Goal: Navigation & Orientation: Locate item on page

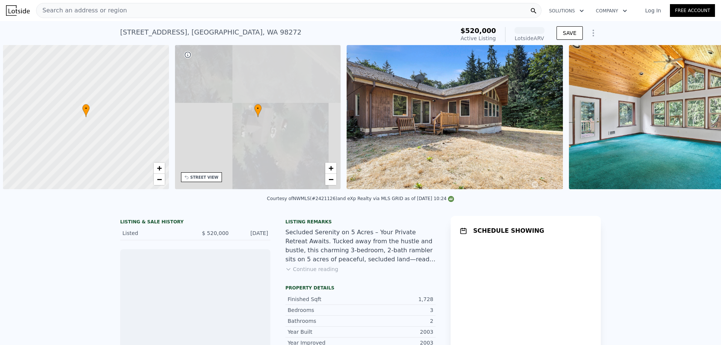
scroll to position [0, 3]
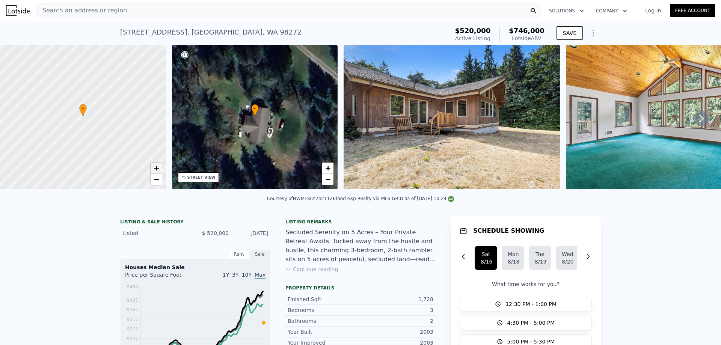
click at [154, 169] on span "+" at bounding box center [156, 167] width 5 height 9
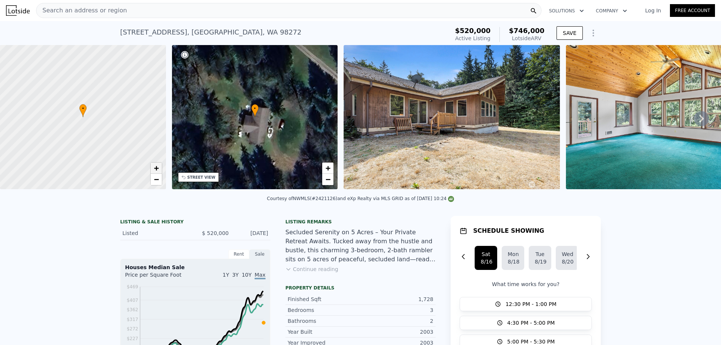
click at [154, 169] on span "+" at bounding box center [156, 167] width 5 height 9
click at [159, 180] on link "−" at bounding box center [156, 179] width 11 height 11
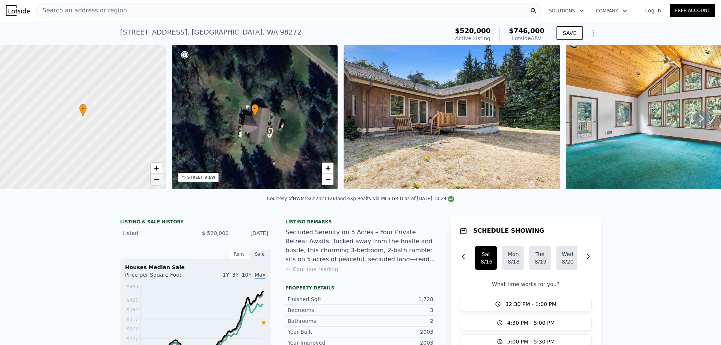
click at [159, 180] on link "−" at bounding box center [156, 179] width 11 height 11
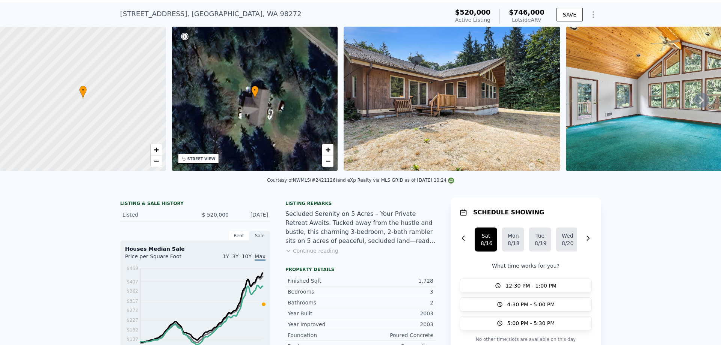
scroll to position [3, 0]
